Goal: Task Accomplishment & Management: Use online tool/utility

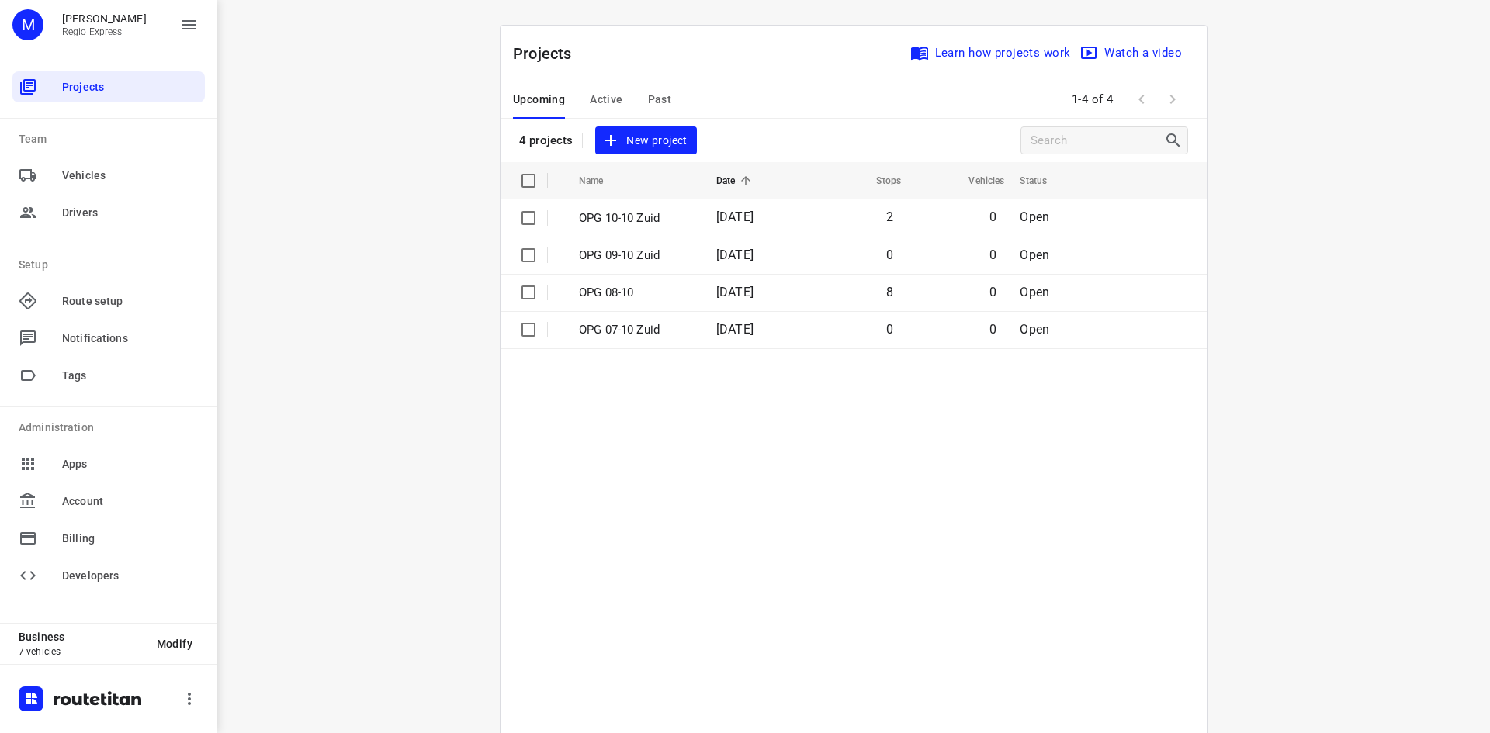
click at [610, 95] on span "Active" at bounding box center [606, 99] width 33 height 19
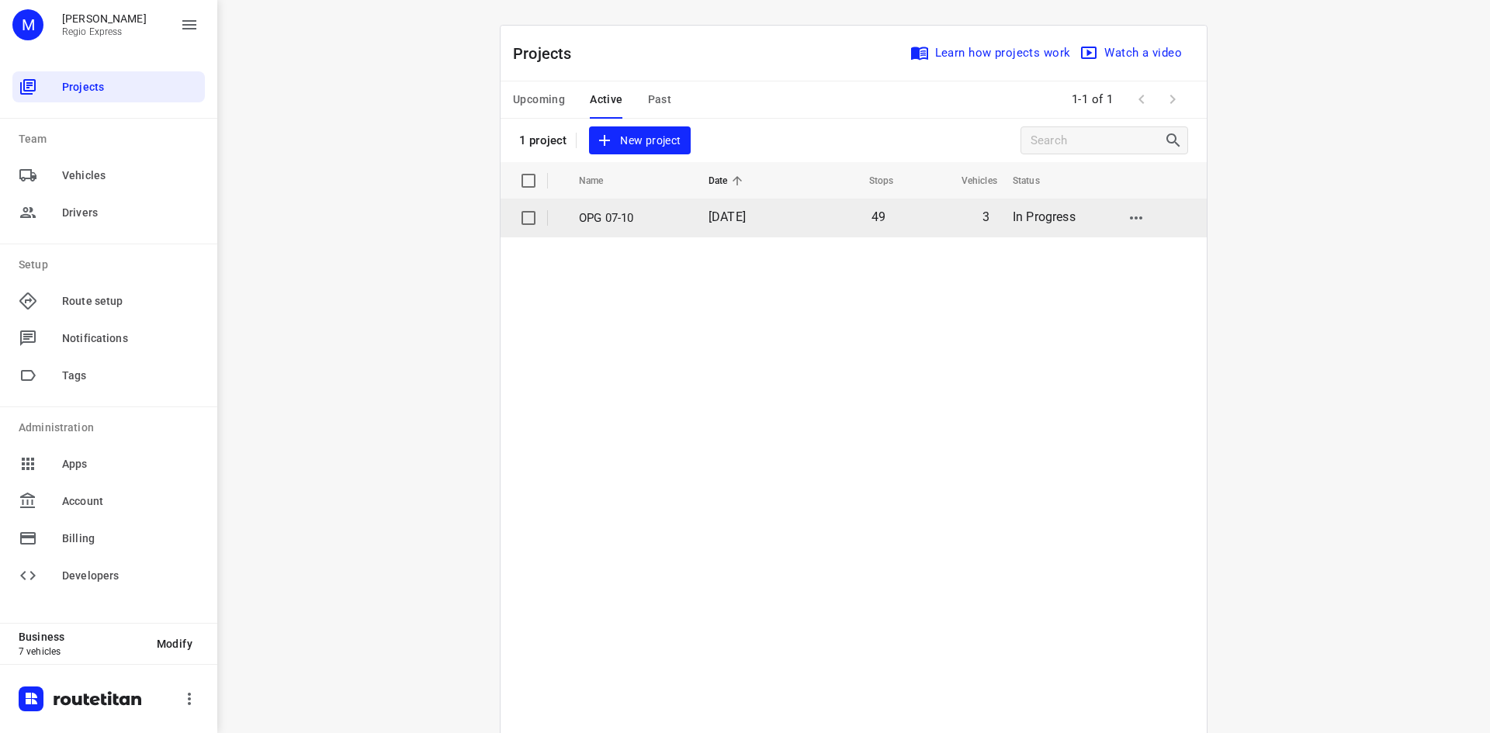
click at [621, 228] on td "OPG 07-10" at bounding box center [629, 217] width 133 height 37
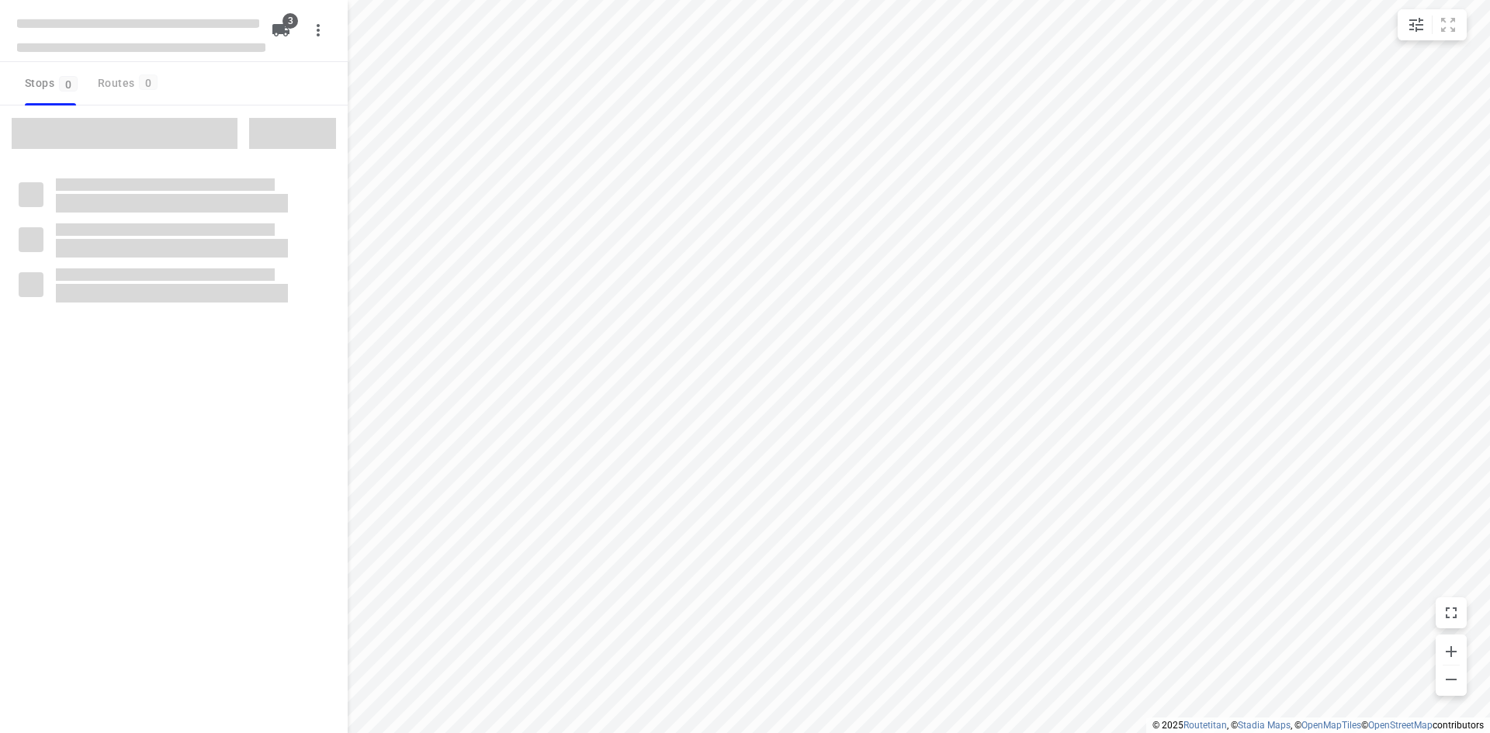
type input "distance"
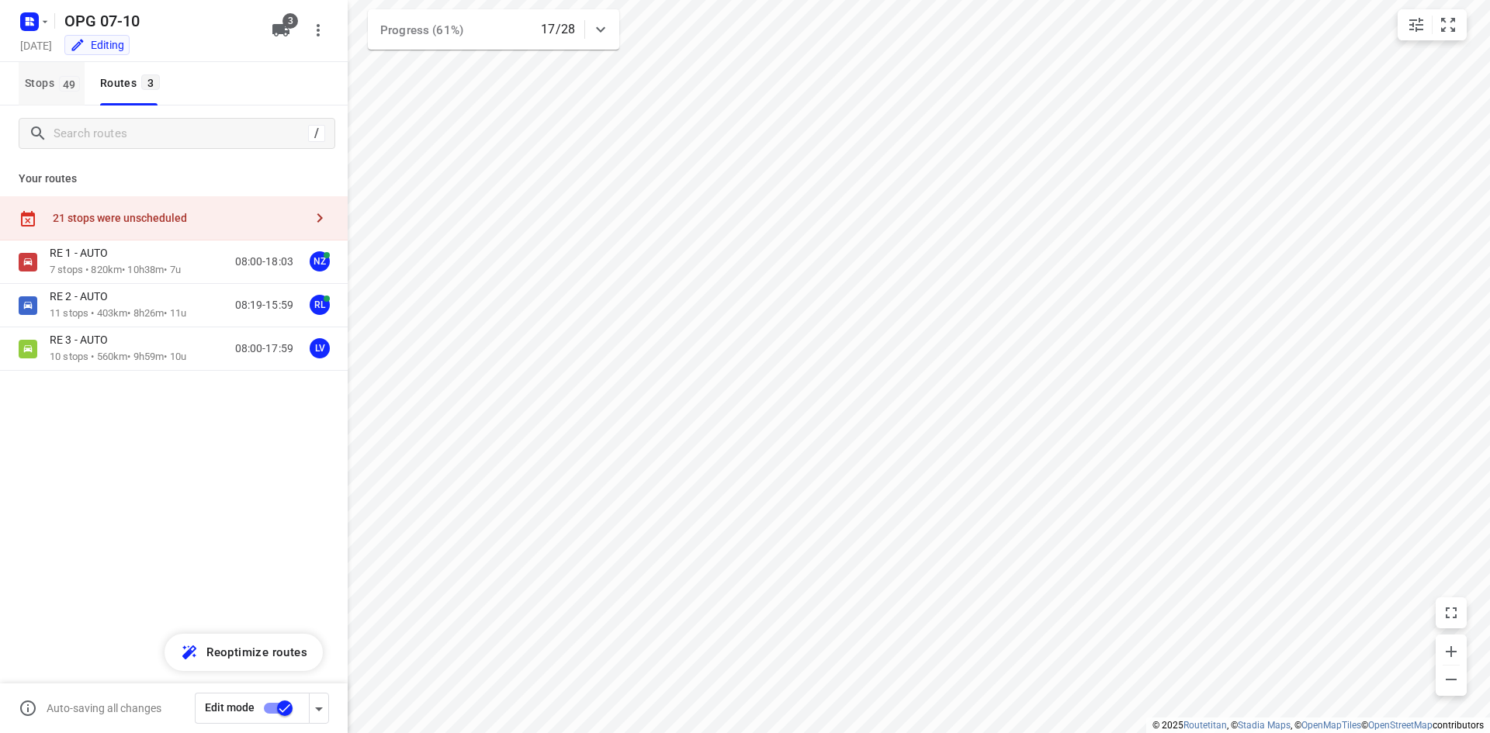
click at [68, 79] on span "49" at bounding box center [69, 84] width 21 height 16
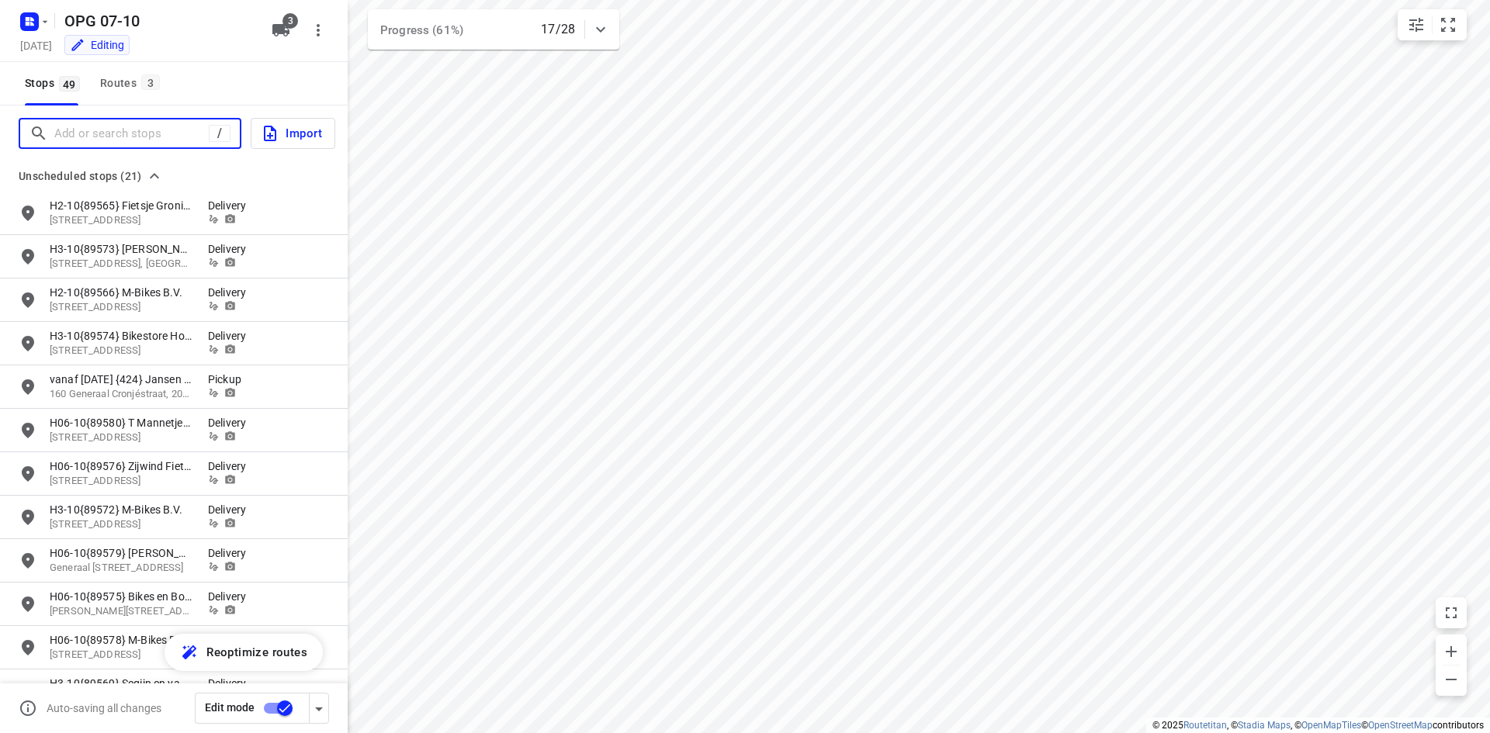
click at [136, 137] on input "Add or search stops" at bounding box center [131, 134] width 154 height 24
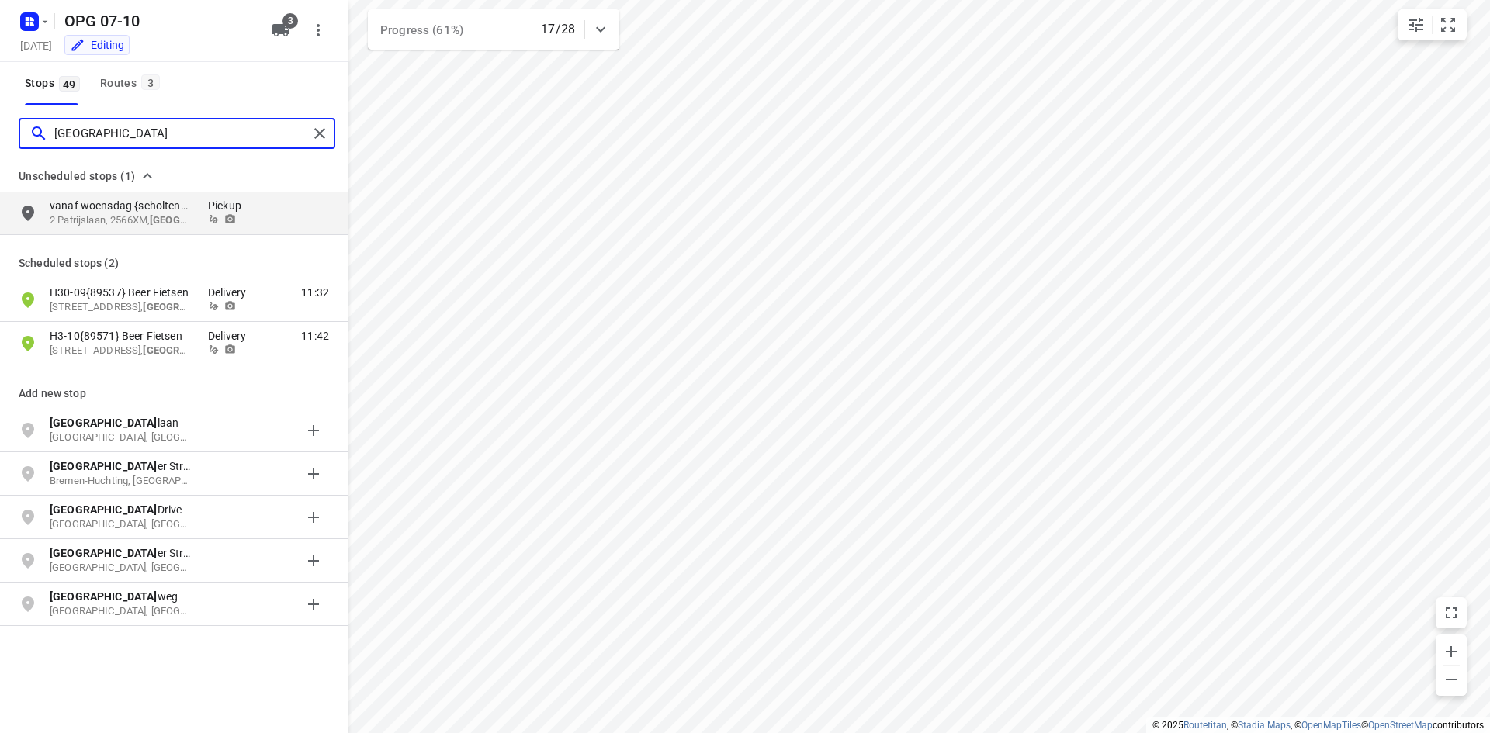
type input "[GEOGRAPHIC_DATA]"
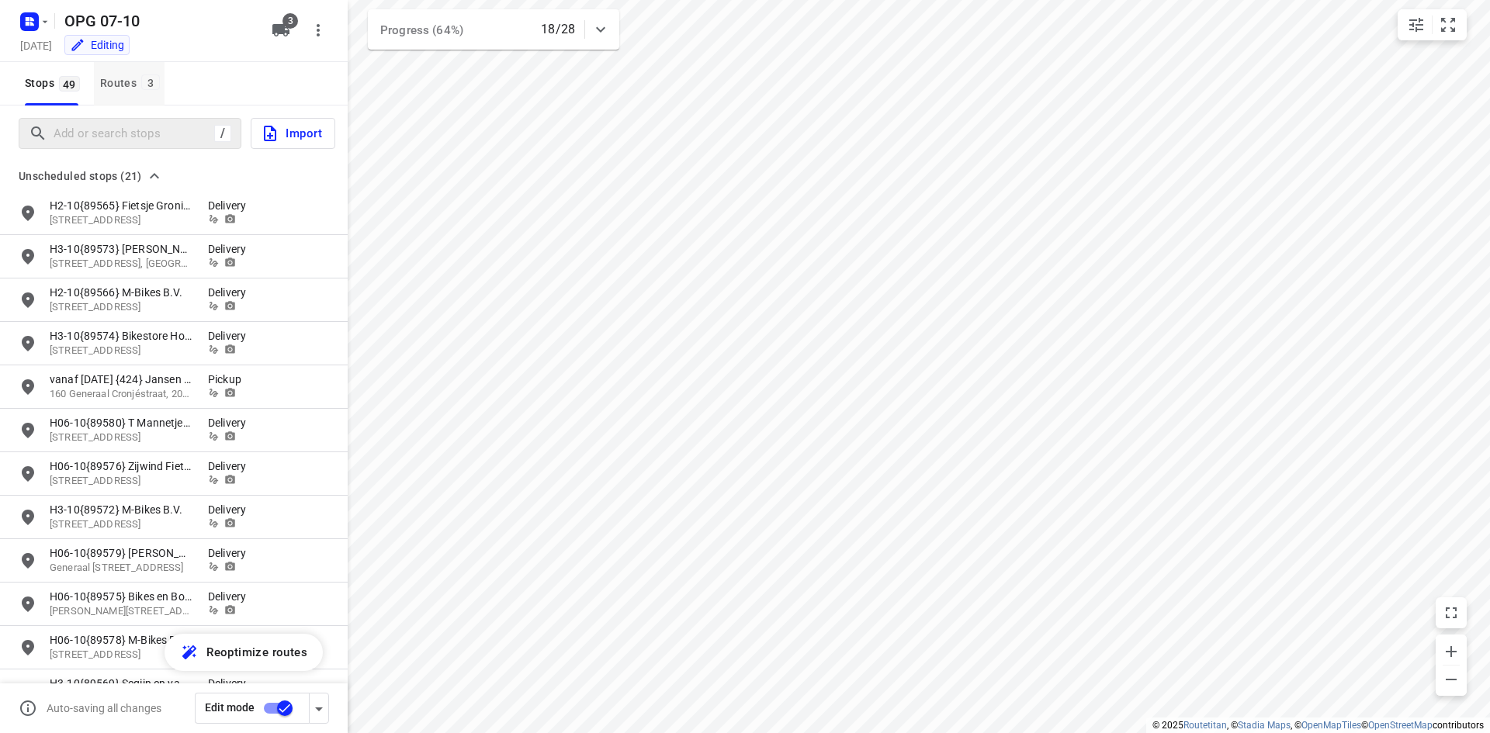
click at [160, 80] on div "Routes 3" at bounding box center [132, 83] width 64 height 19
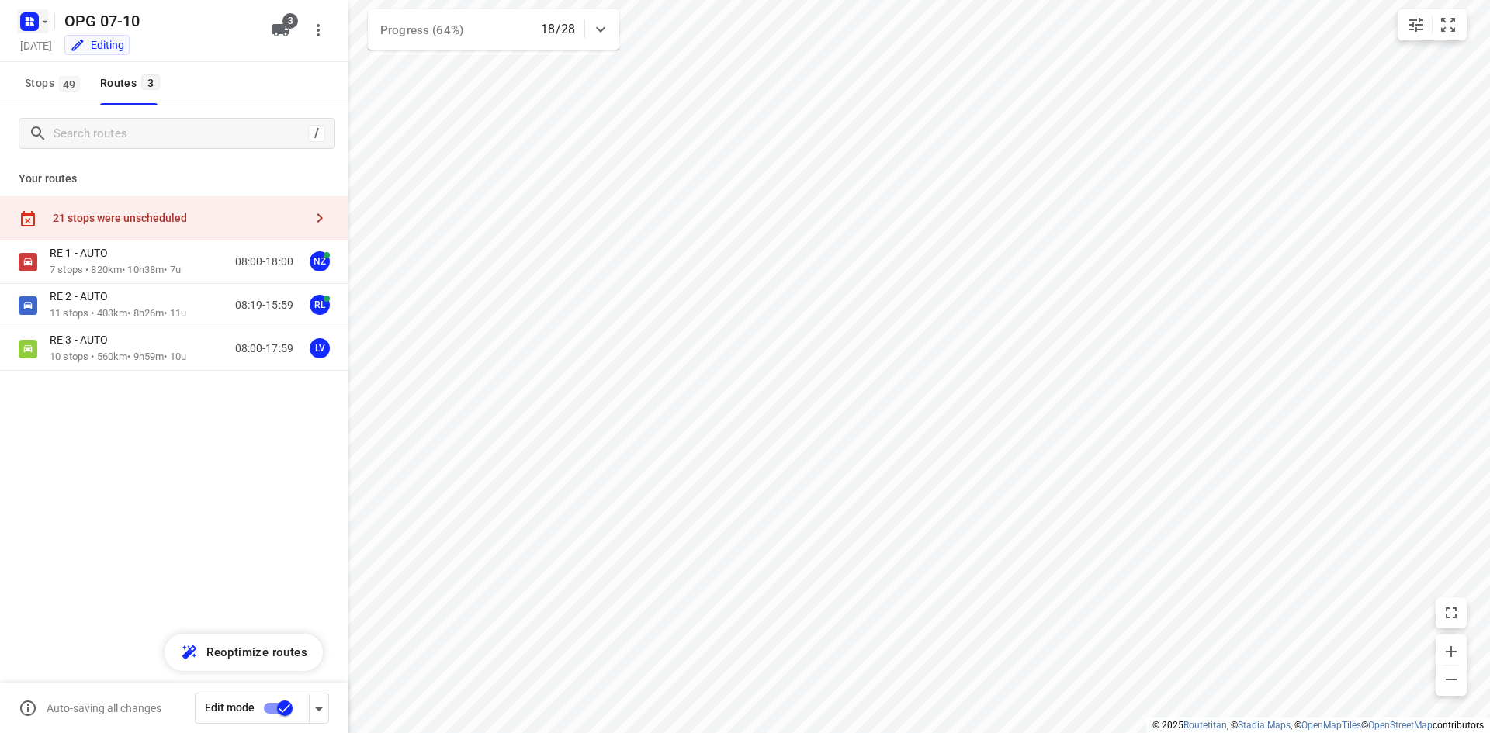
click at [17, 19] on icon "button" at bounding box center [29, 21] width 25 height 25
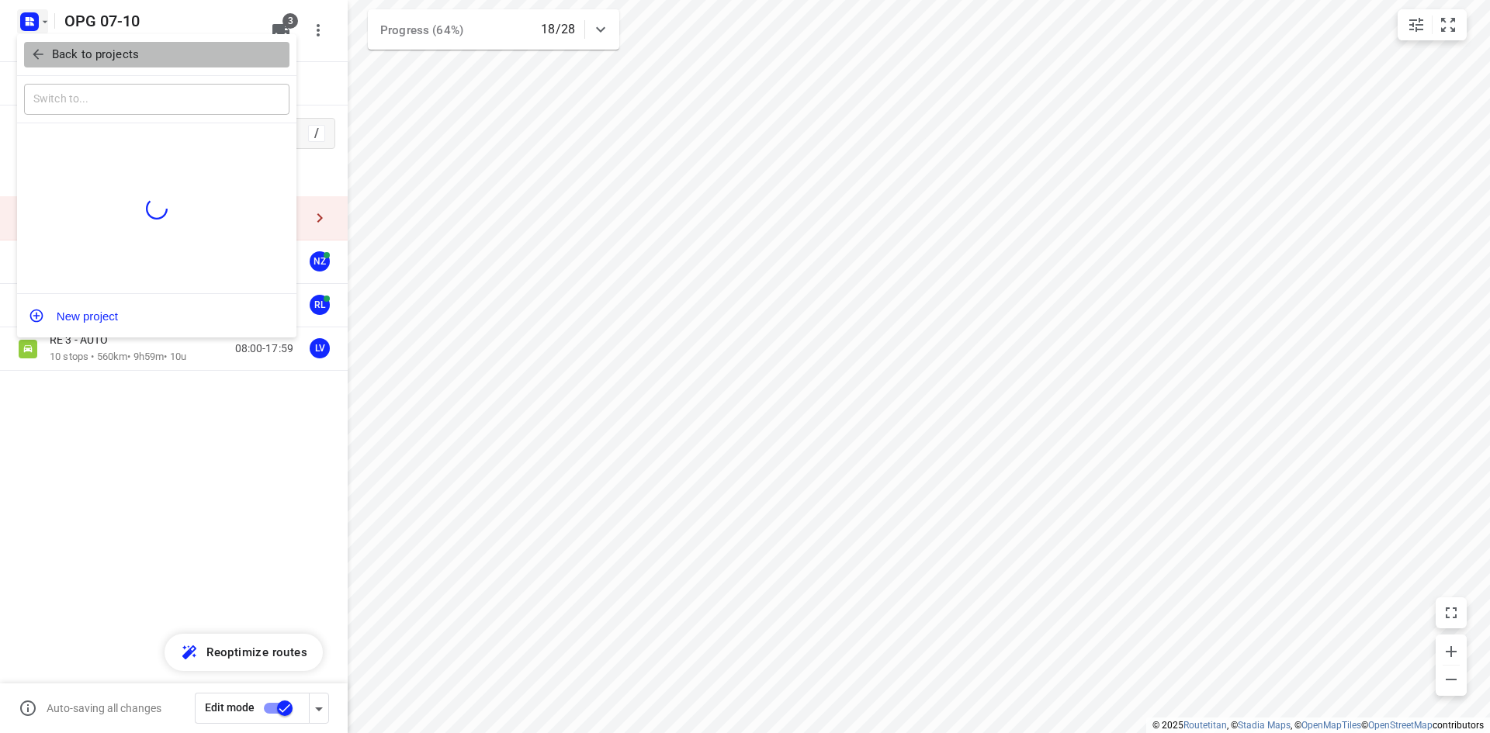
click at [47, 52] on span "Back to projects" at bounding box center [156, 55] width 253 height 18
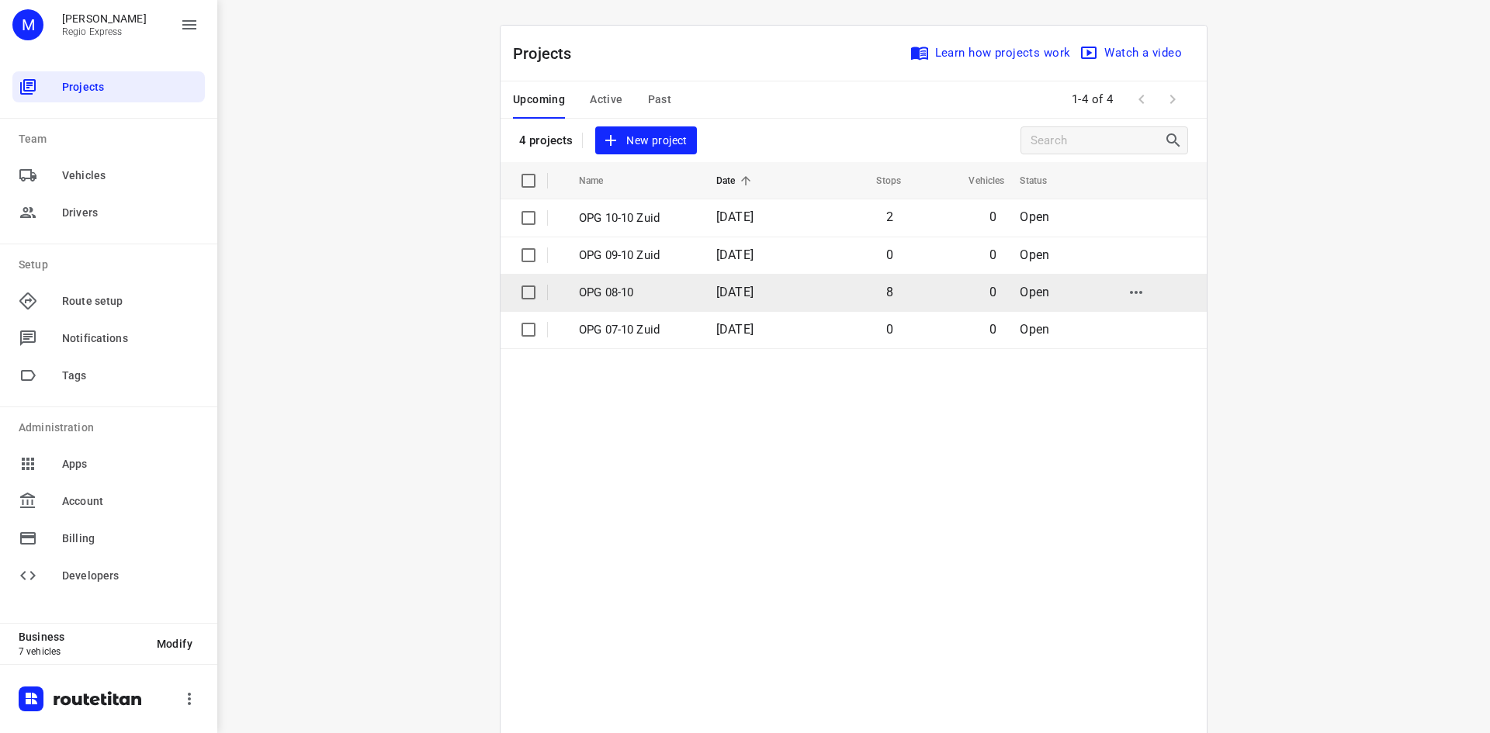
click at [670, 282] on td "OPG 08-10" at bounding box center [633, 292] width 140 height 37
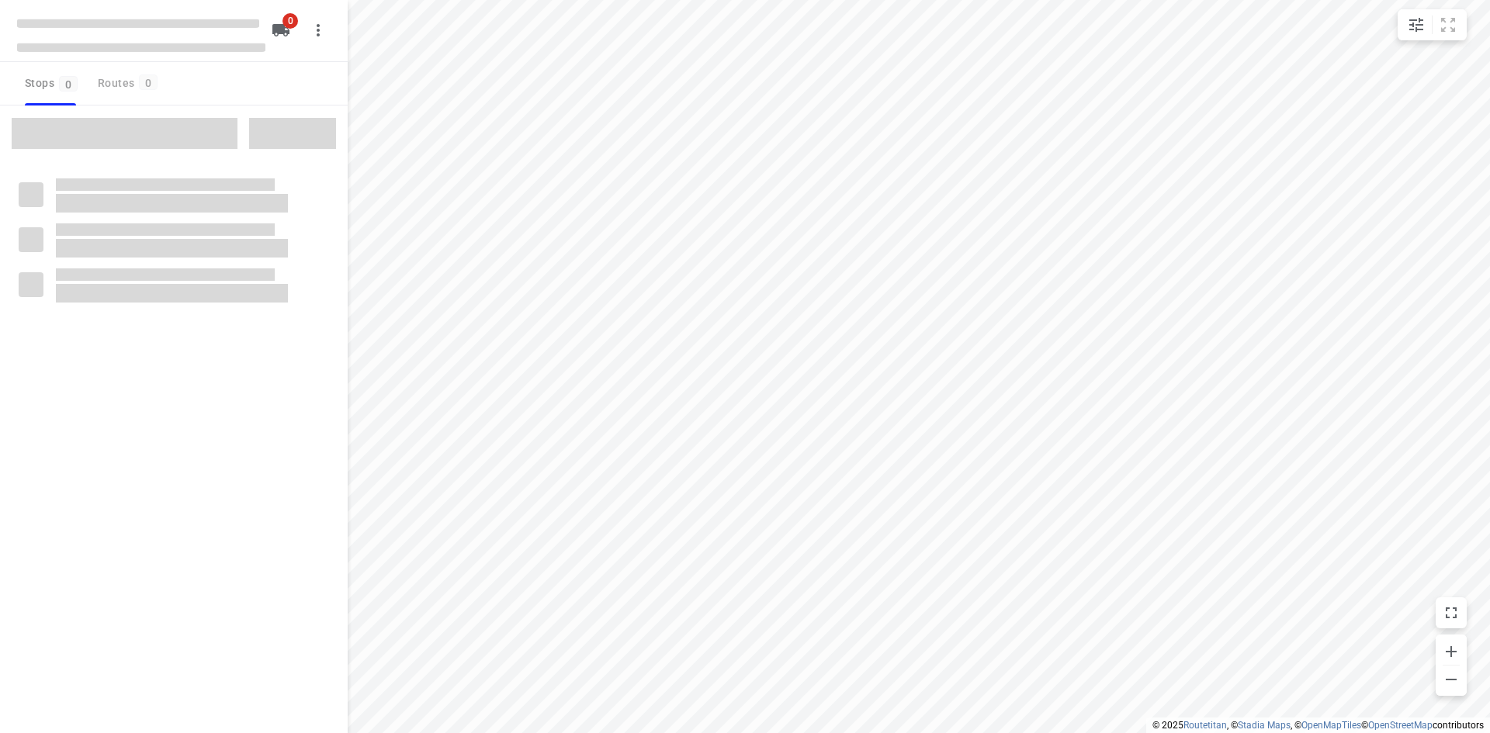
type input "distance"
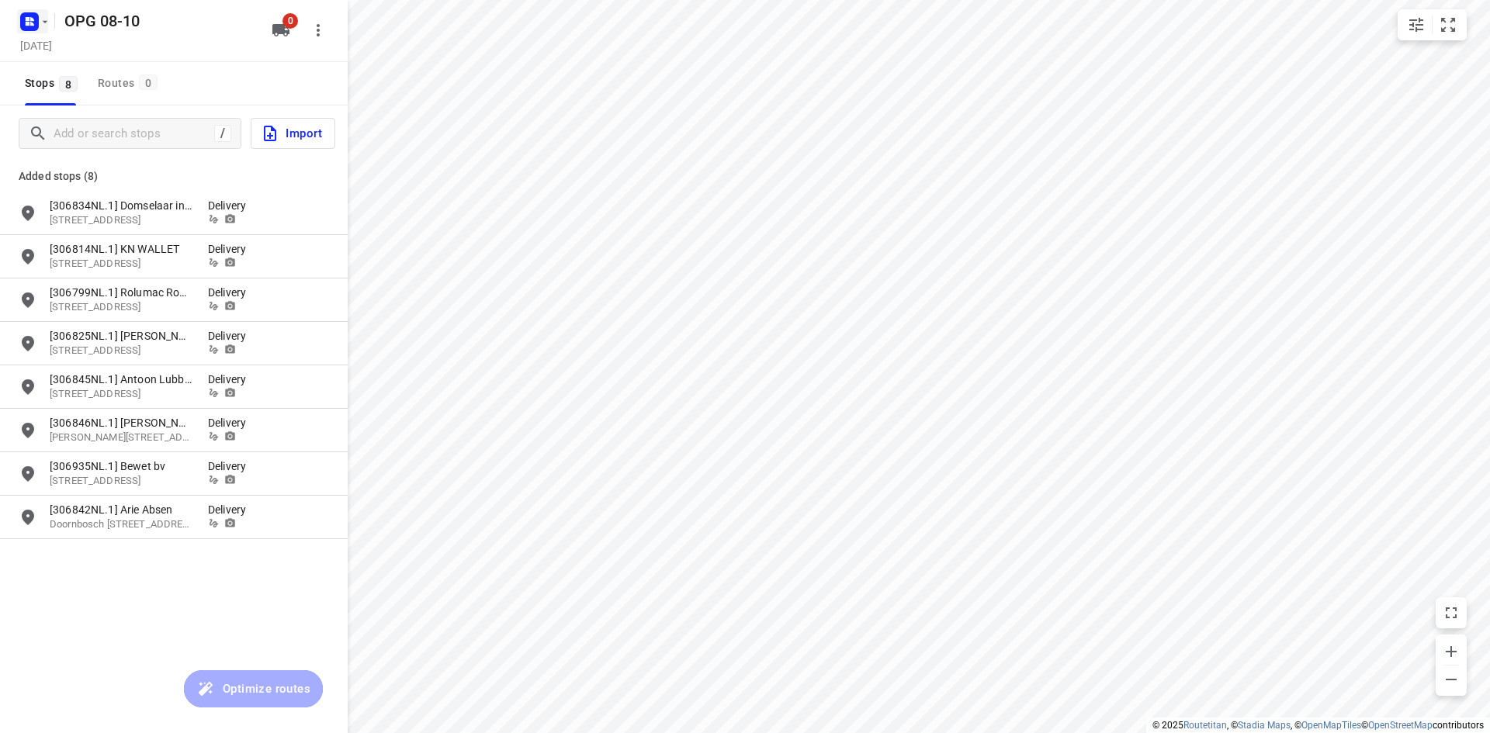
click at [33, 22] on rect "button" at bounding box center [29, 21] width 19 height 19
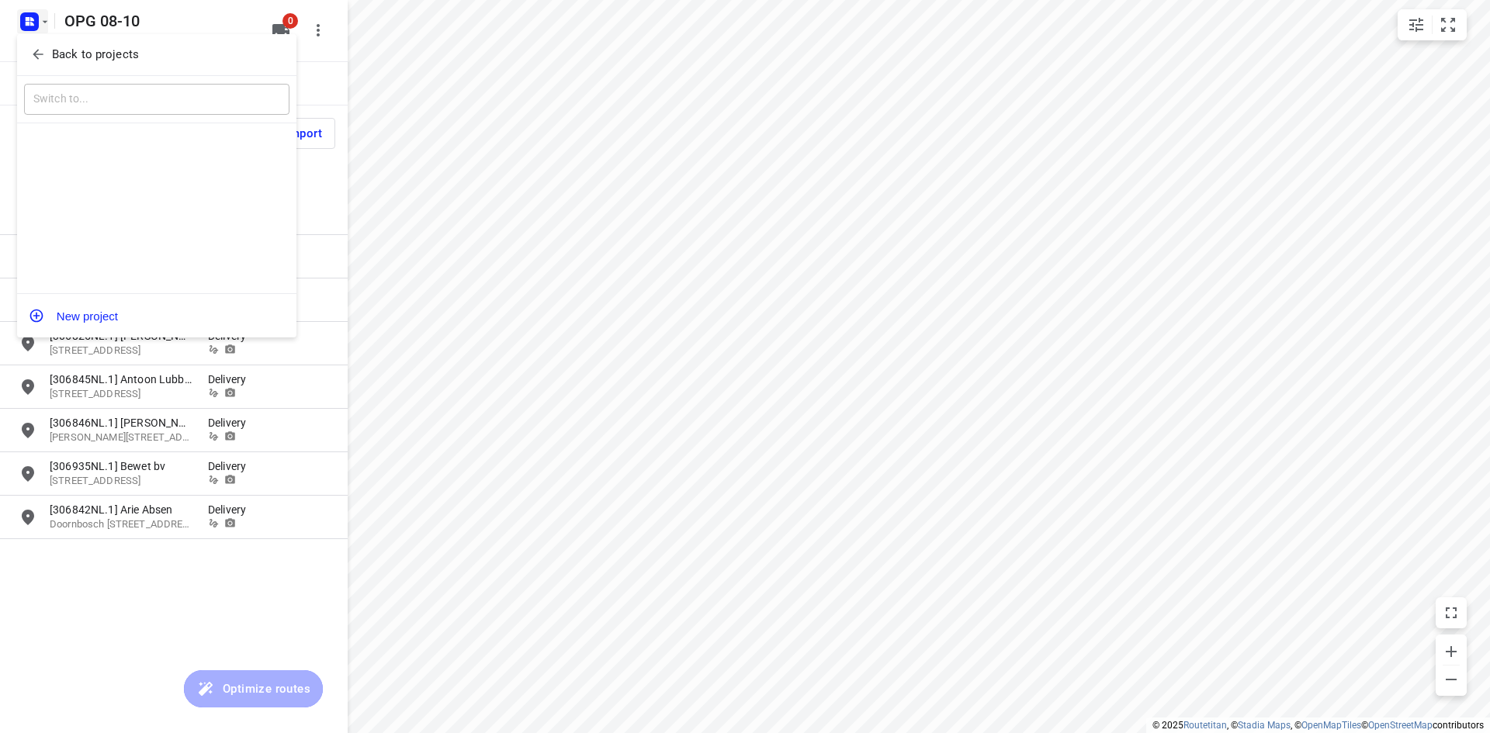
click at [36, 44] on button "Back to projects" at bounding box center [156, 55] width 265 height 26
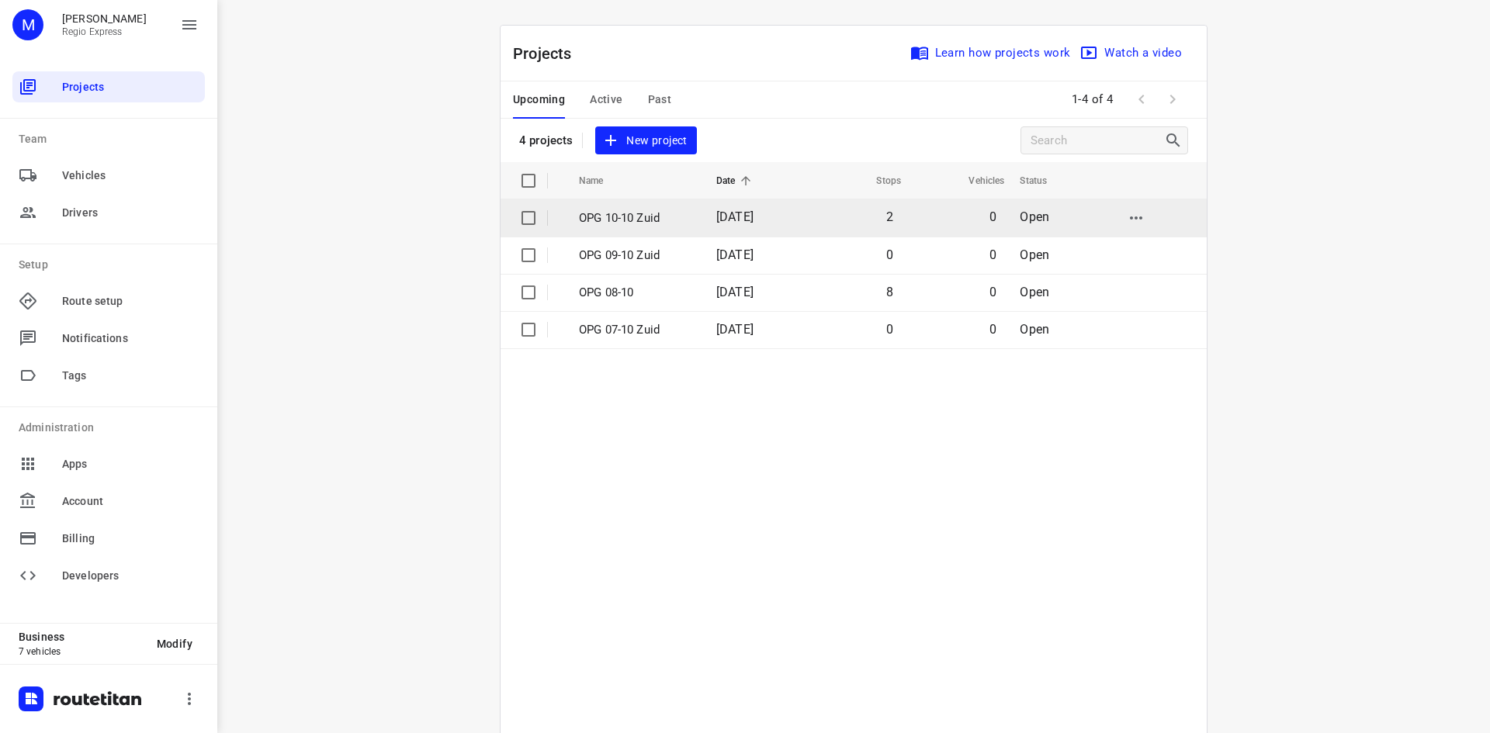
click at [798, 218] on td "[DATE]" at bounding box center [754, 217] width 100 height 37
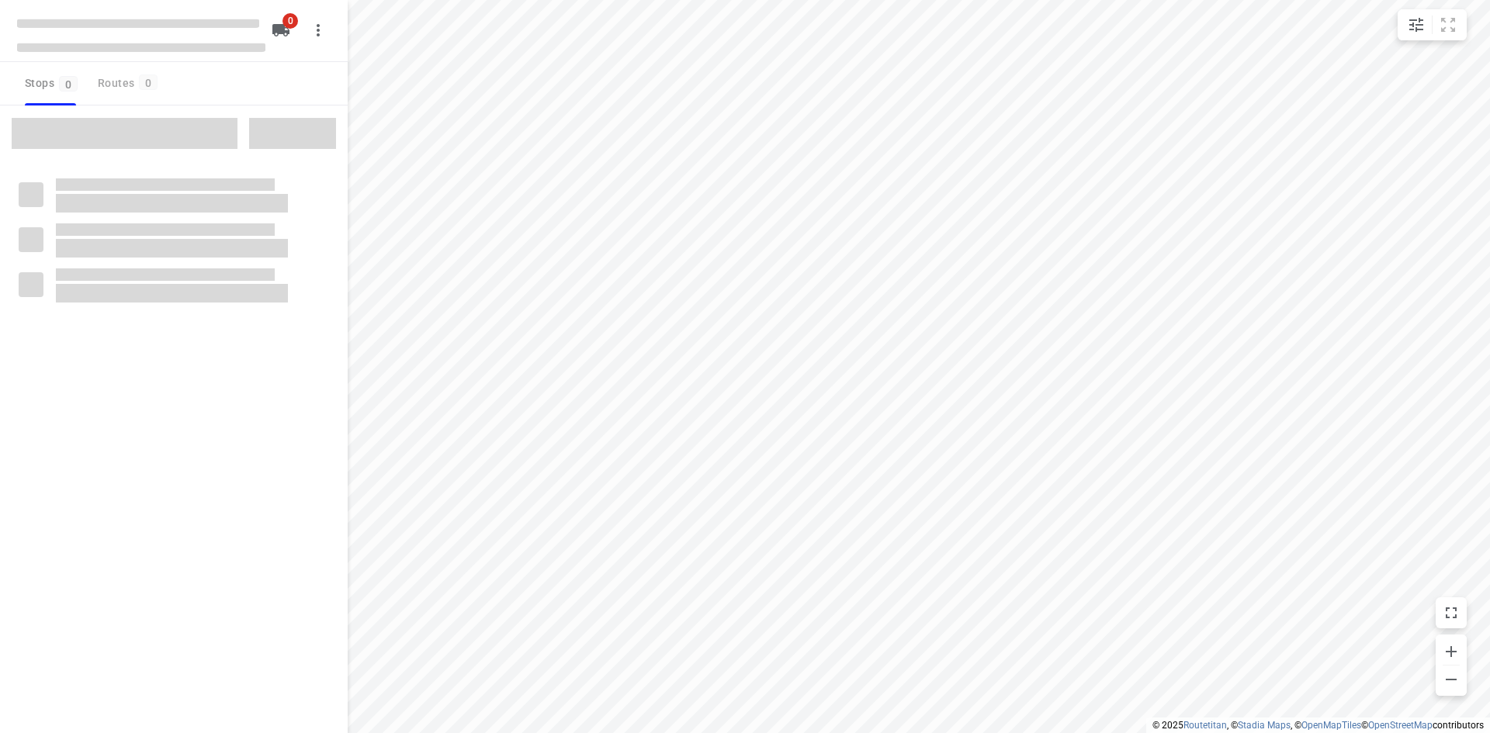
type input "distance"
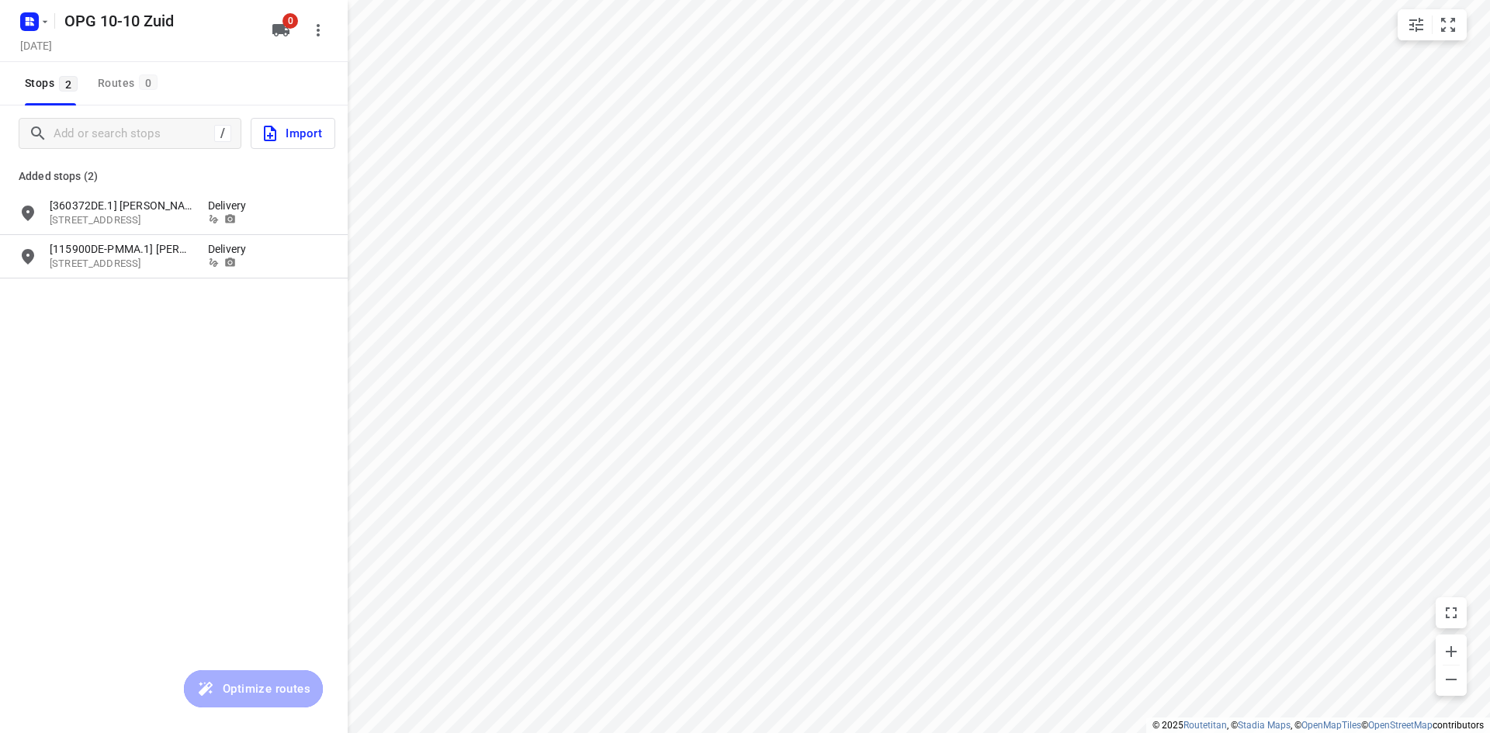
click at [22, 6] on div at bounding box center [32, 21] width 37 height 30
click at [31, 27] on rect "button" at bounding box center [29, 21] width 19 height 19
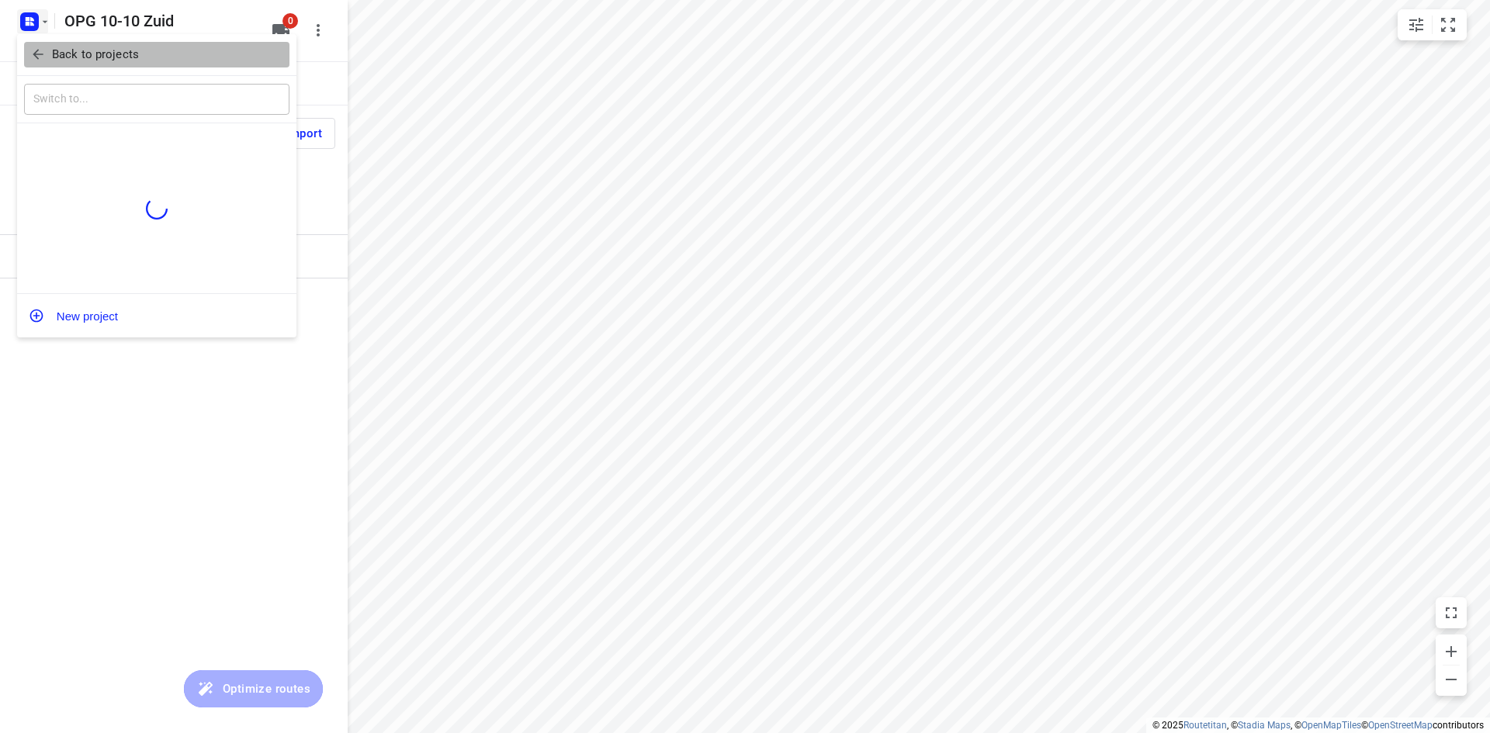
click at [36, 43] on button "Back to projects" at bounding box center [156, 55] width 265 height 26
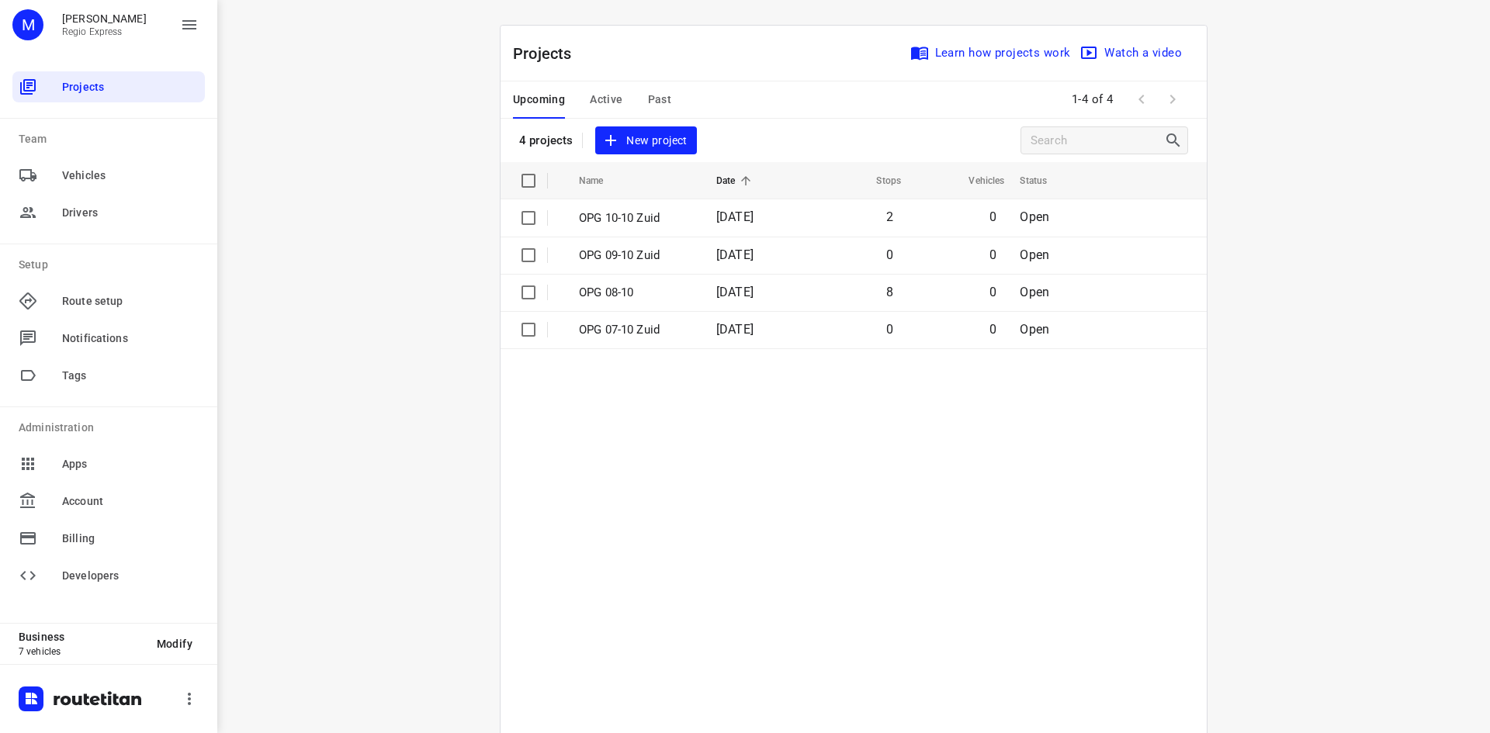
click at [590, 95] on span "Active" at bounding box center [606, 99] width 33 height 19
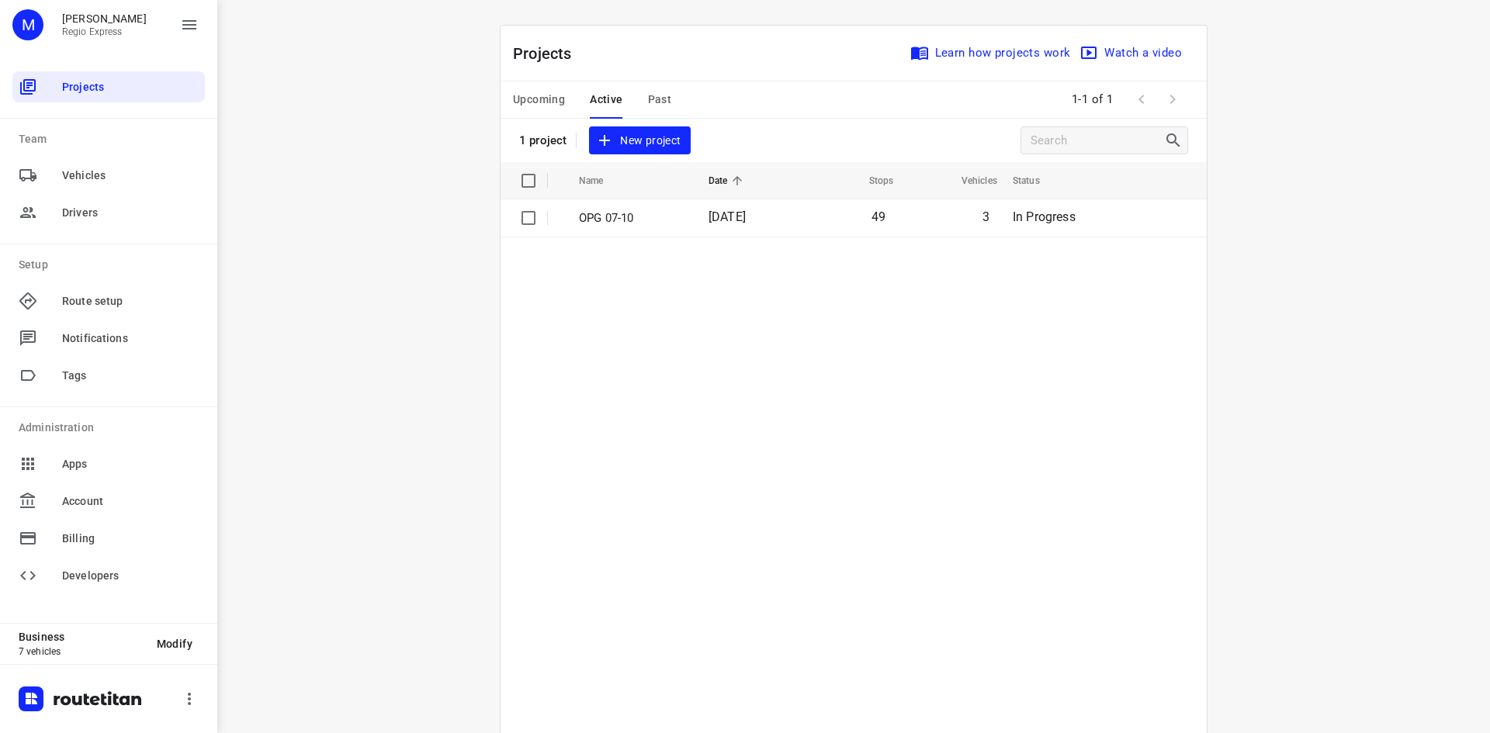
click at [530, 104] on span "Upcoming" at bounding box center [539, 99] width 52 height 19
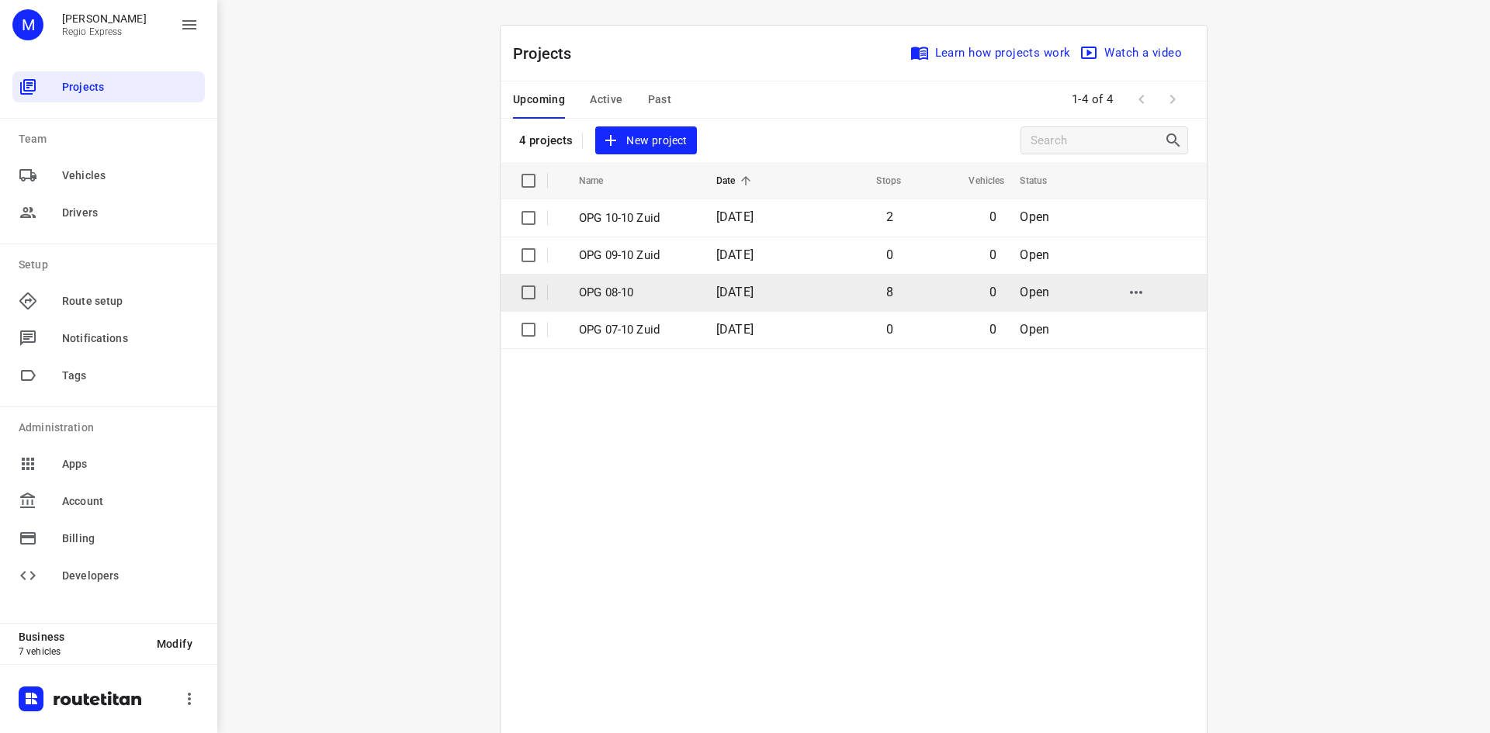
click at [743, 275] on td "[DATE]" at bounding box center [754, 292] width 100 height 37
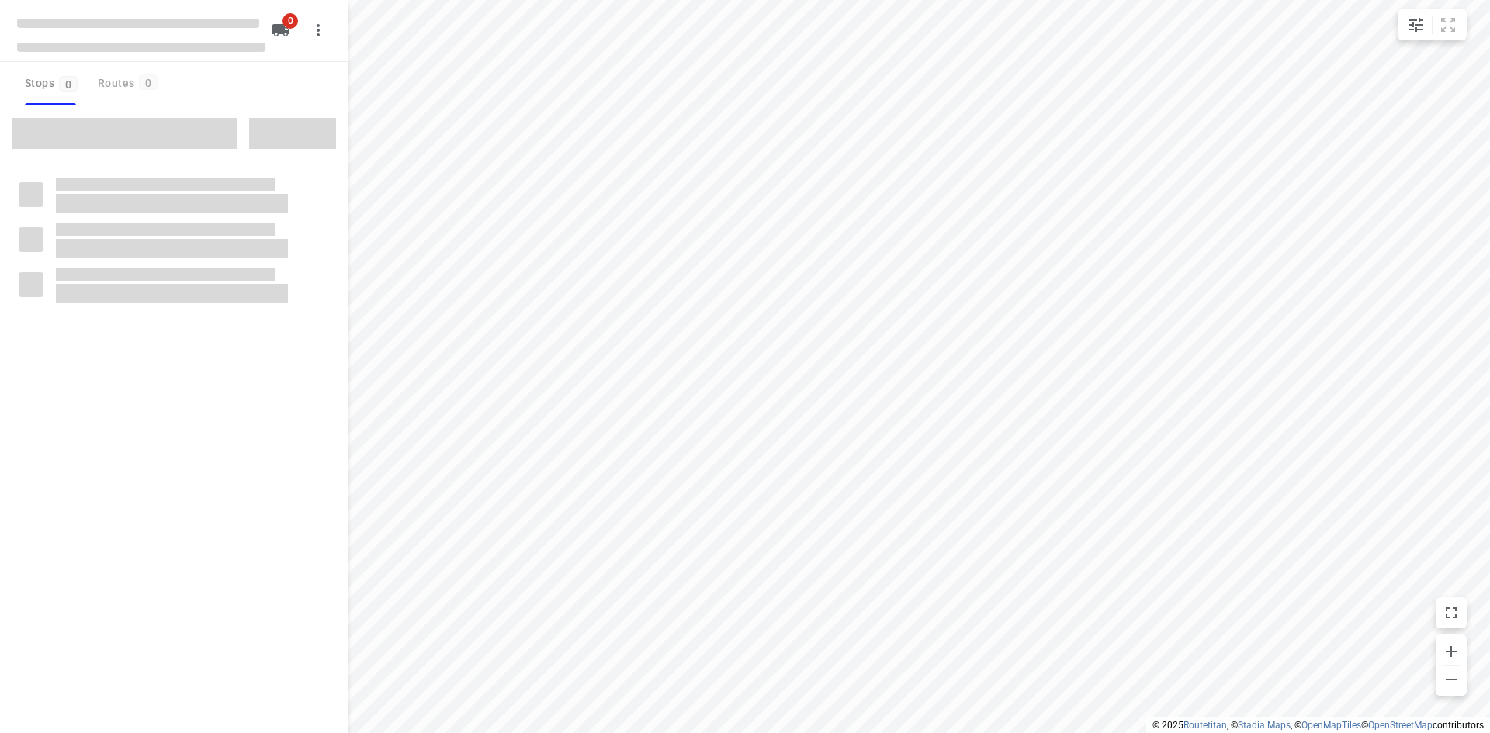
type input "distance"
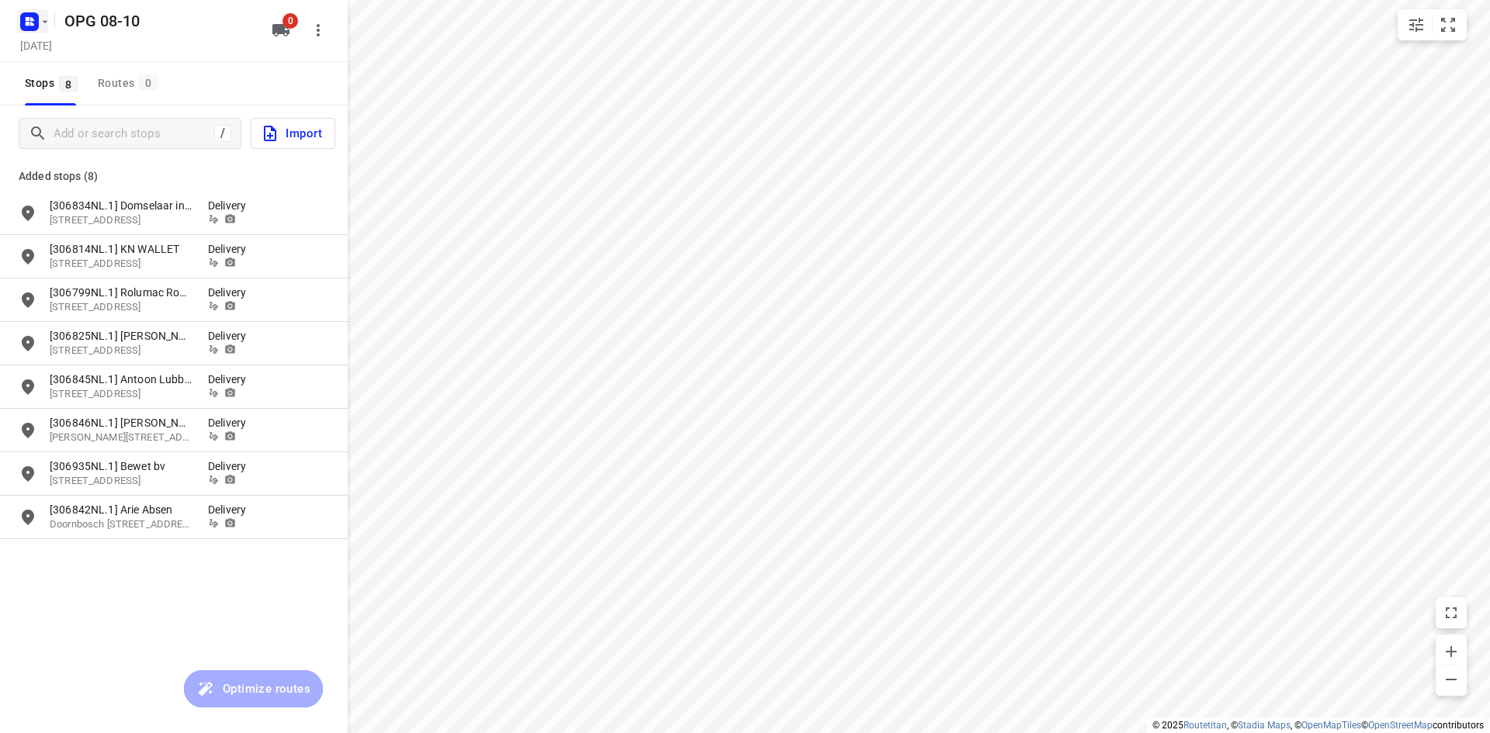
click at [26, 32] on icon "button" at bounding box center [29, 21] width 25 height 25
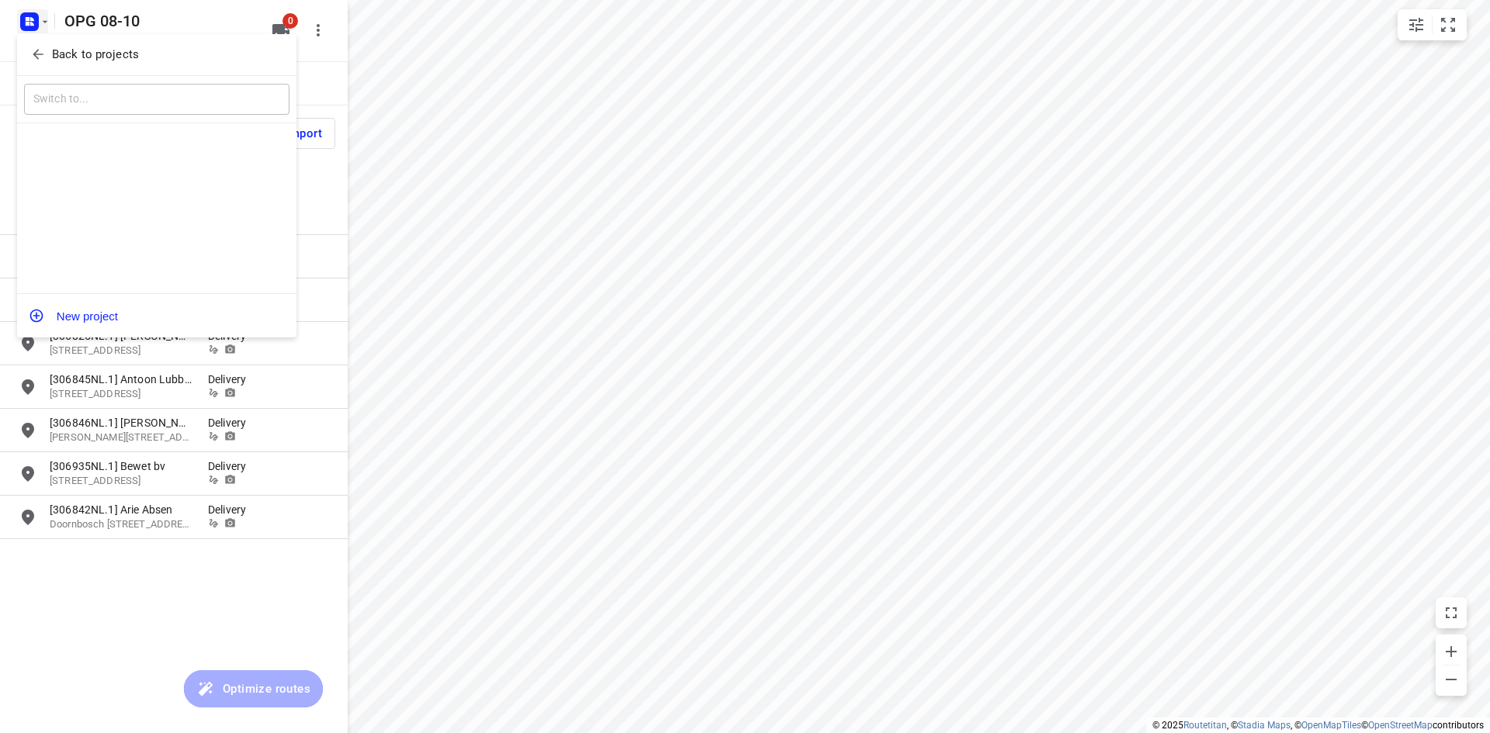
click at [32, 49] on icon "button" at bounding box center [38, 55] width 16 height 16
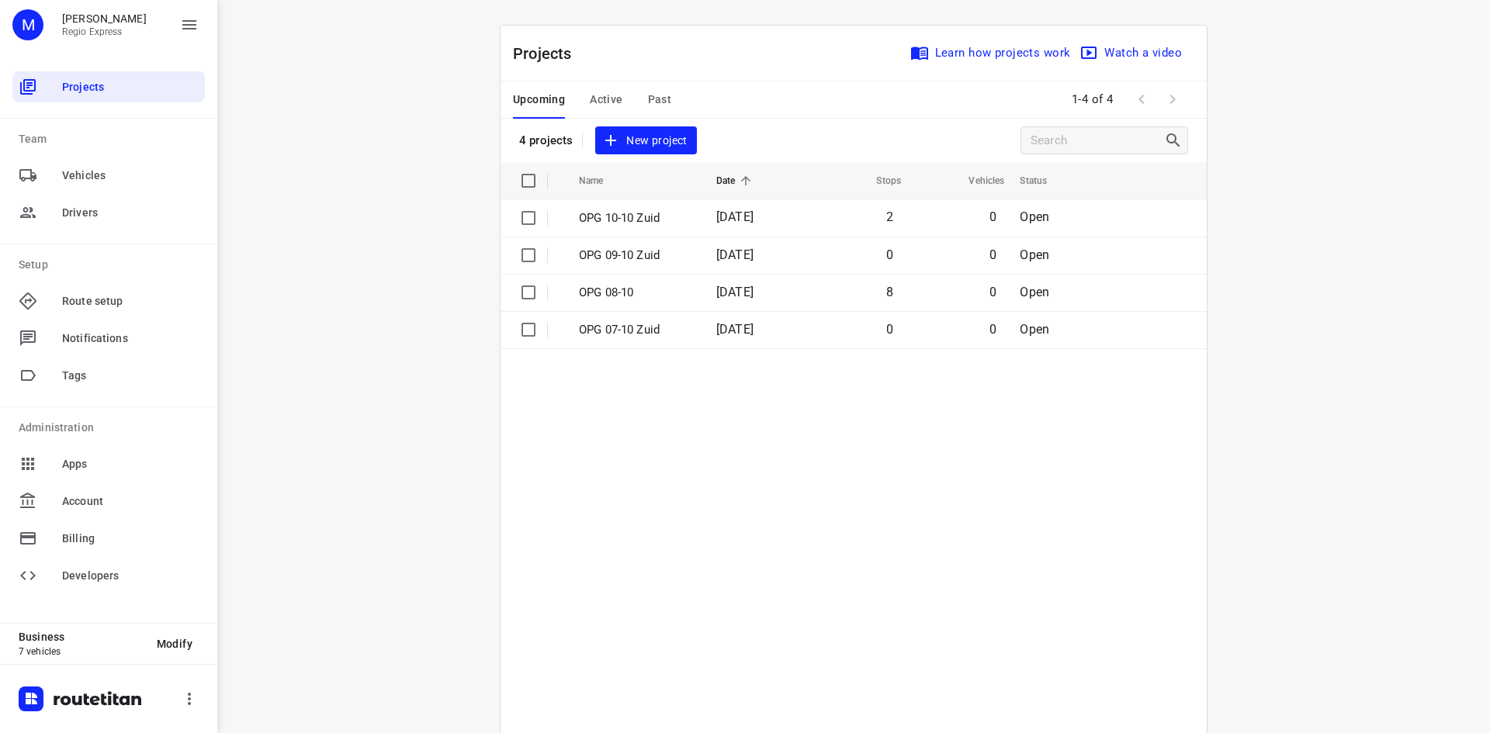
click at [607, 99] on span "Active" at bounding box center [606, 99] width 33 height 19
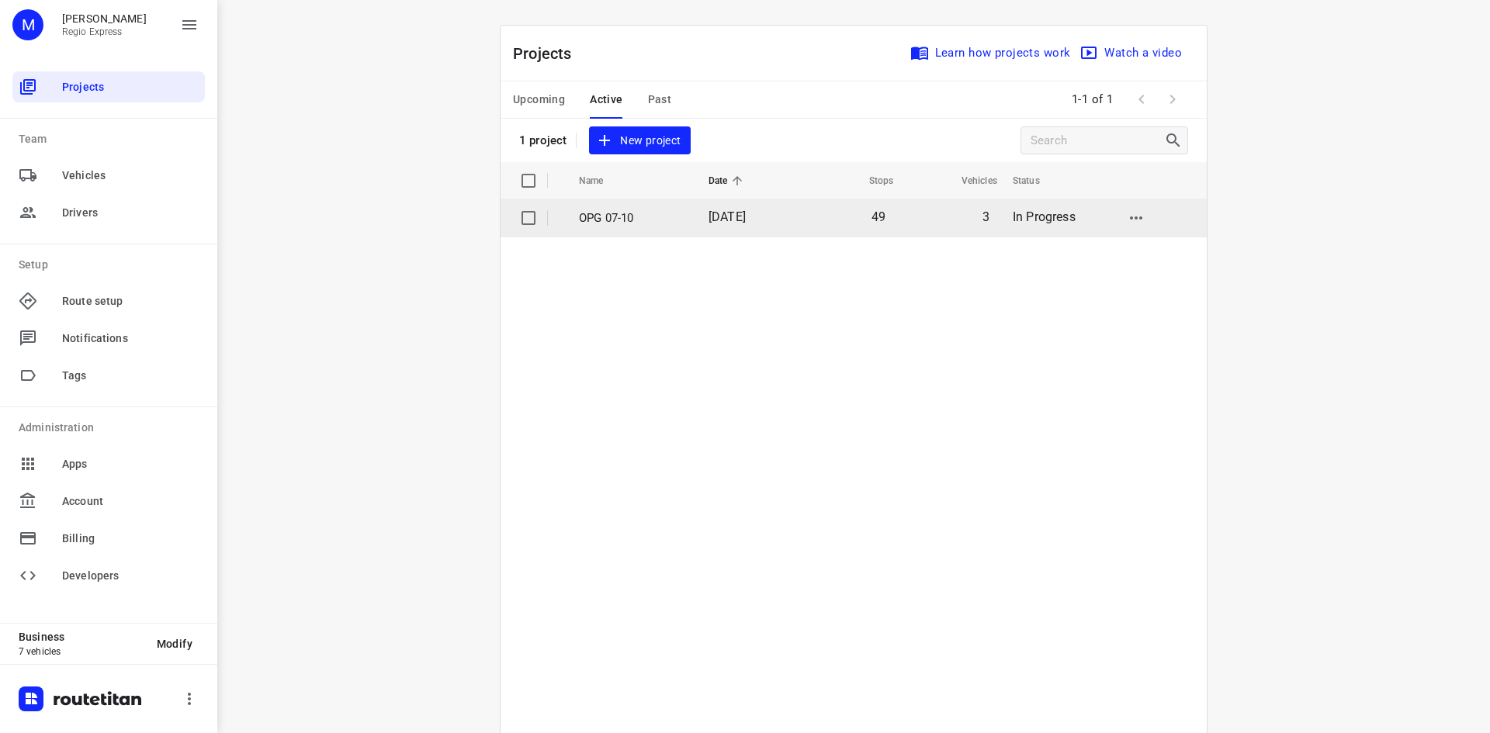
click at [857, 235] on td "49" at bounding box center [846, 217] width 100 height 37
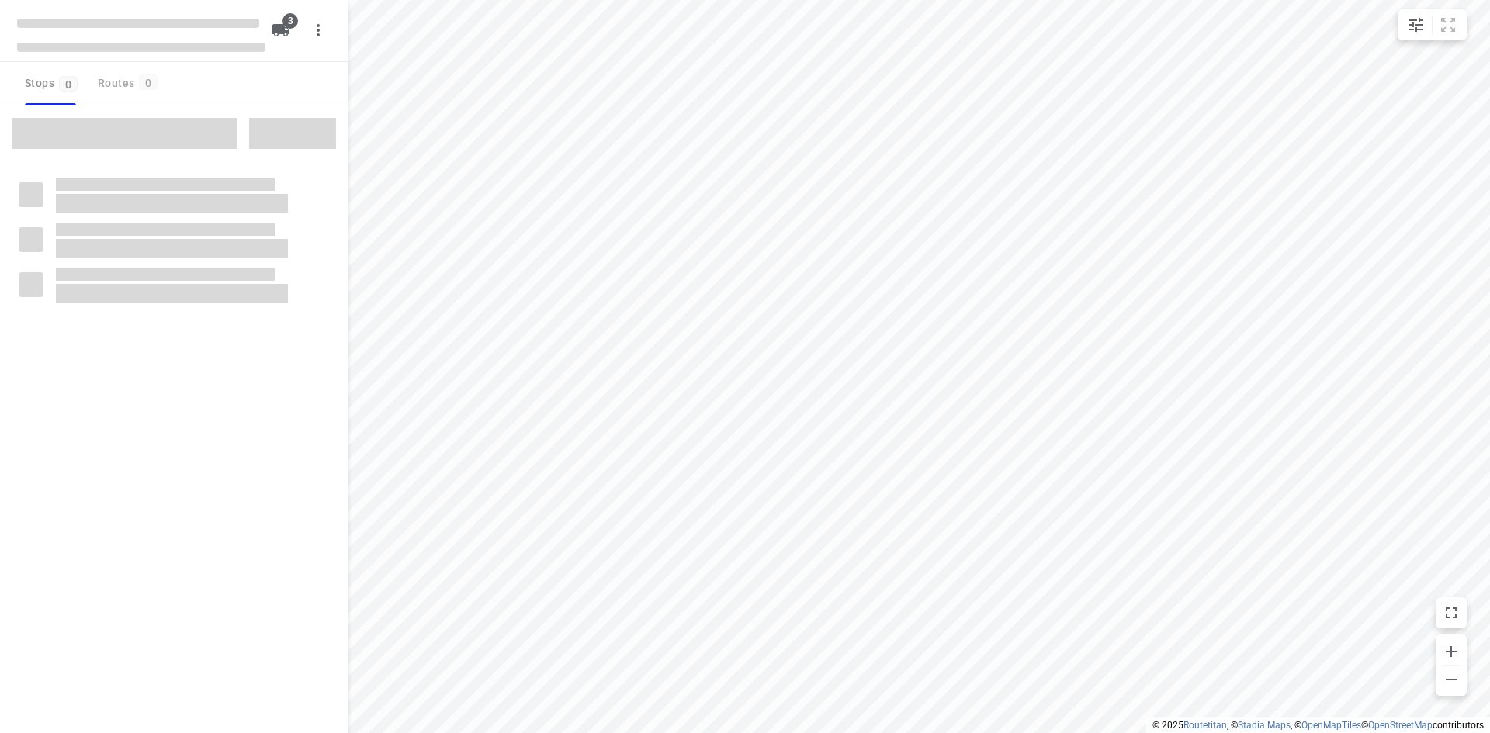
type input "distance"
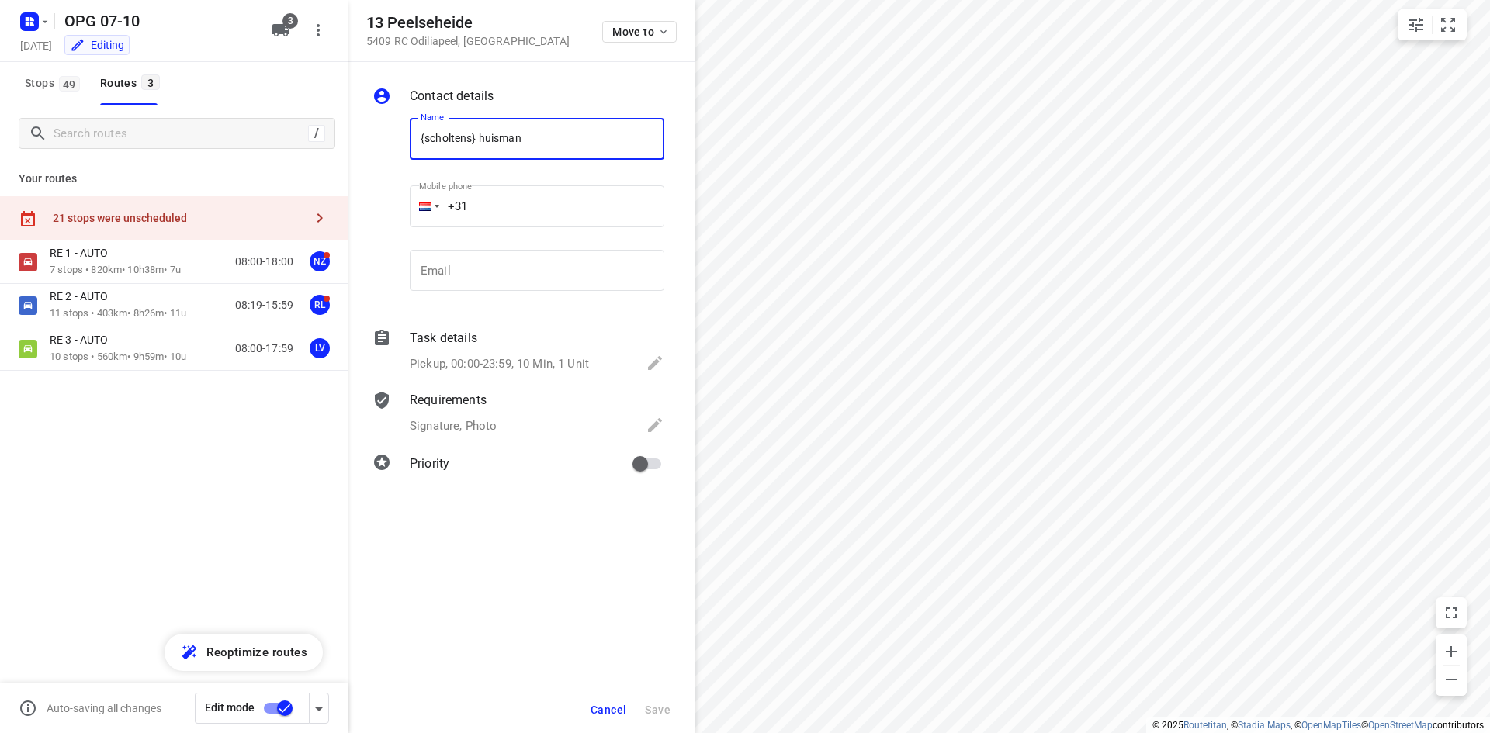
click at [623, 701] on button "Cancel" at bounding box center [608, 710] width 48 height 28
